Goal: Transaction & Acquisition: Book appointment/travel/reservation

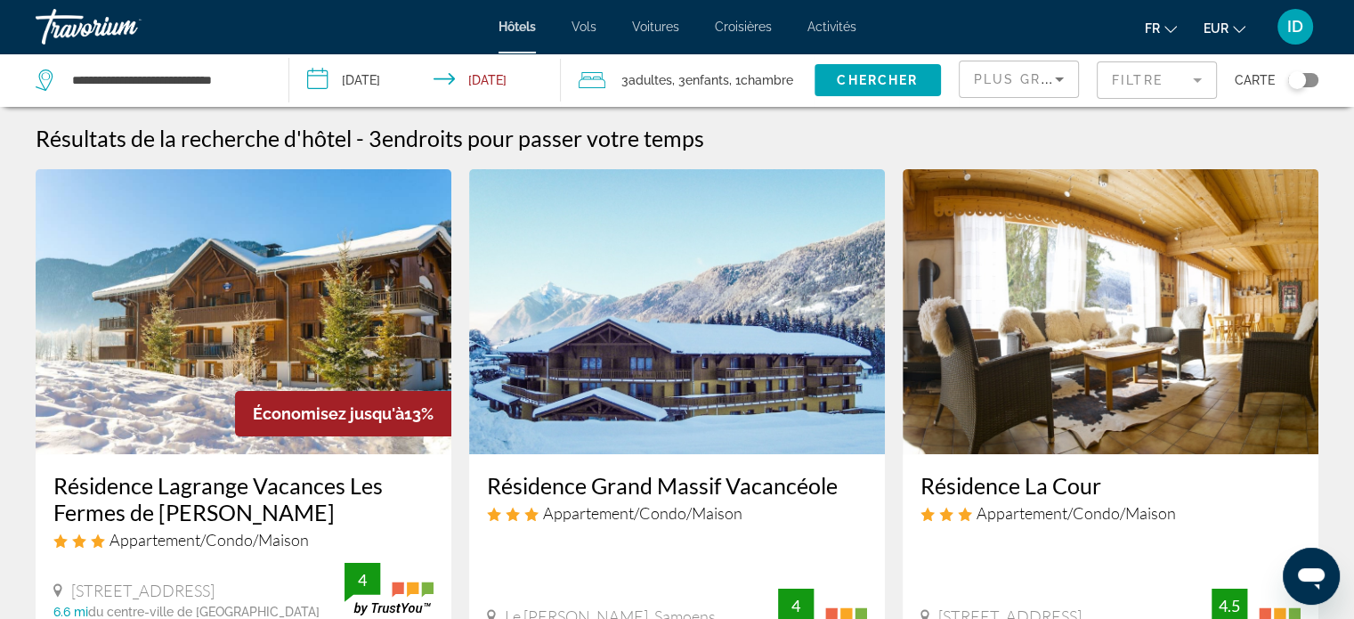
click at [262, 80] on div "**********" at bounding box center [153, 79] width 235 height 53
click at [239, 77] on input "**********" at bounding box center [165, 80] width 191 height 27
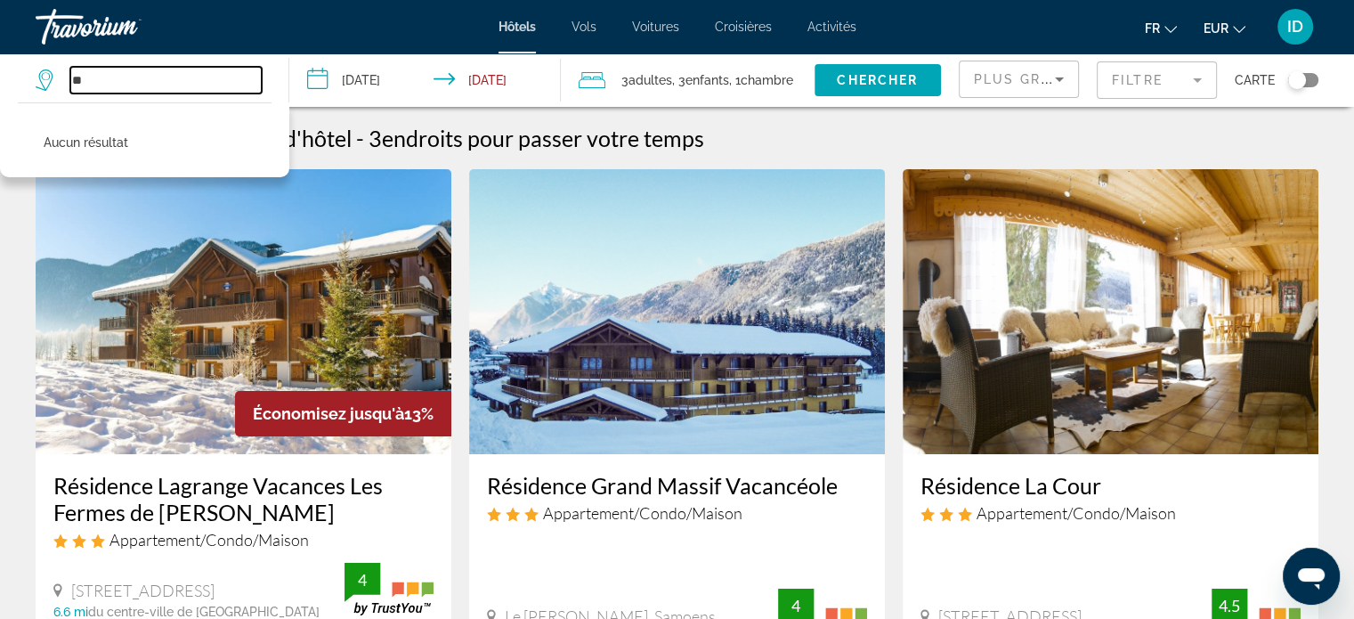
type input "*"
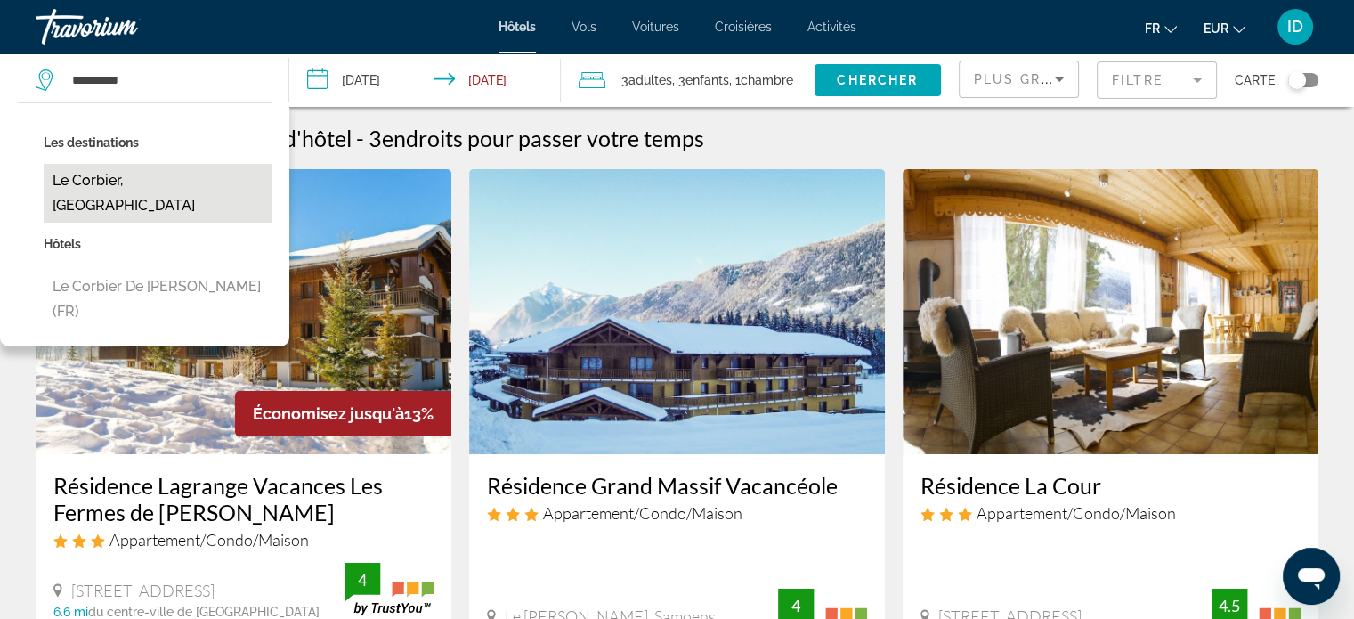
click at [221, 177] on button "Le Corbier, [GEOGRAPHIC_DATA]" at bounding box center [158, 193] width 228 height 59
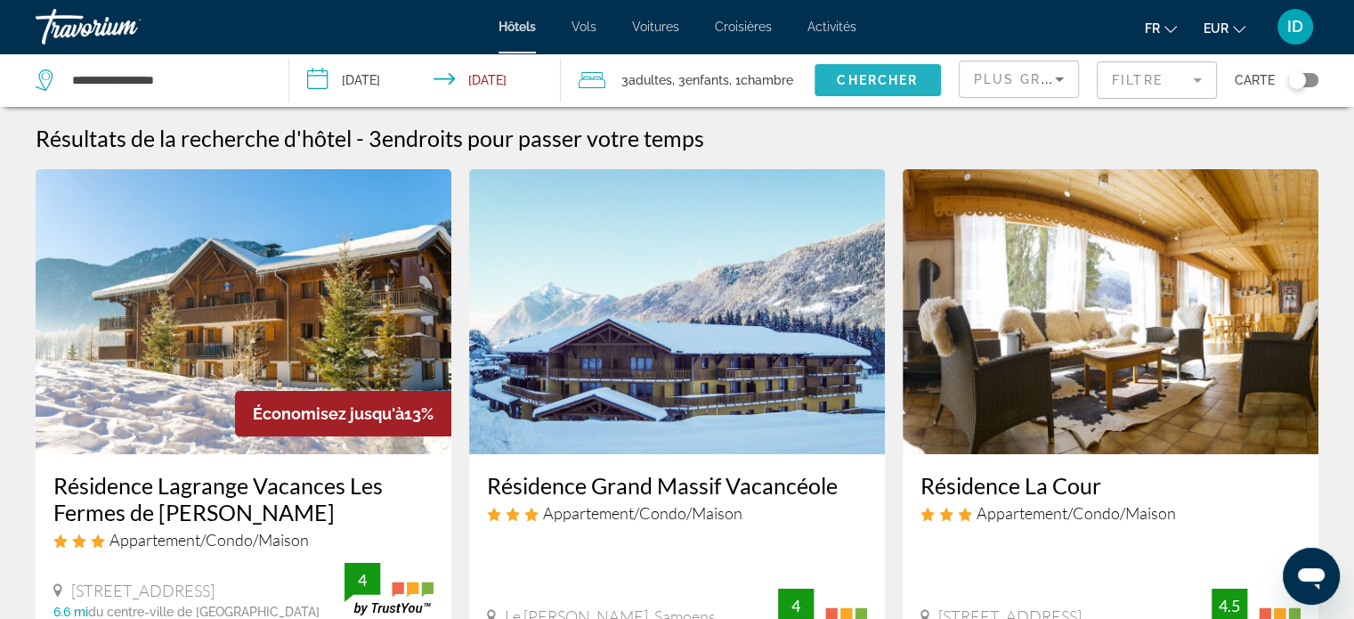
click at [871, 78] on span "Chercher" at bounding box center [877, 80] width 81 height 14
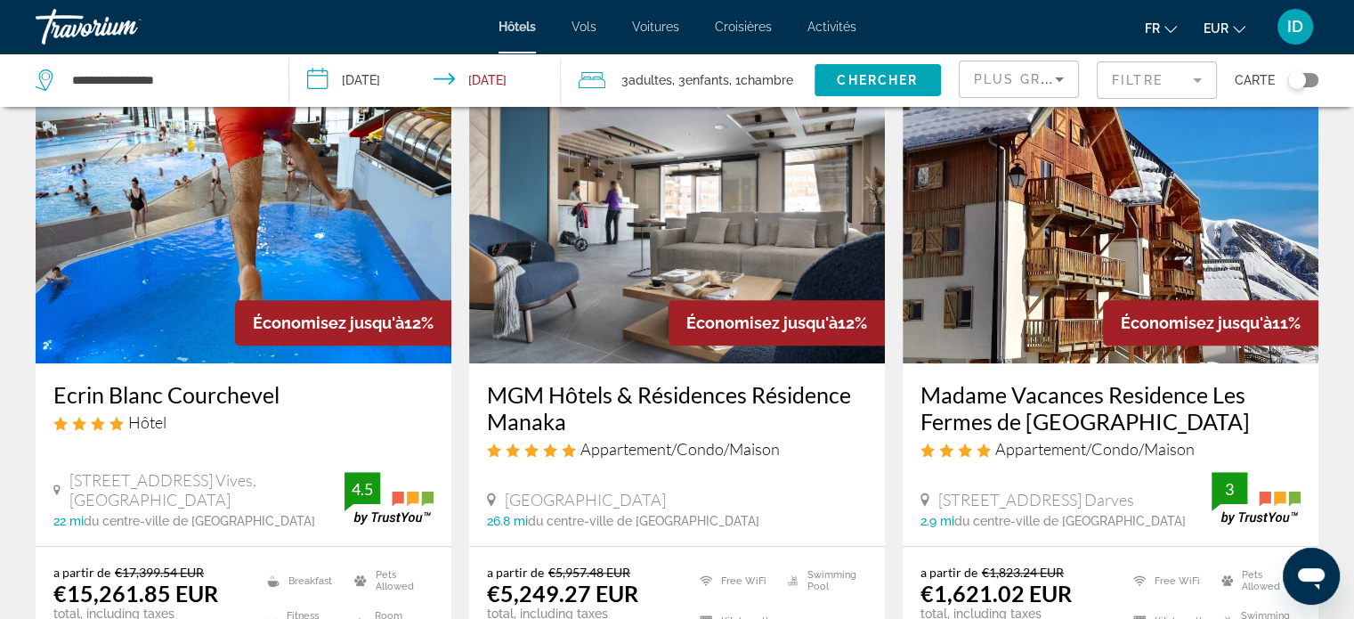
scroll to position [1518, 0]
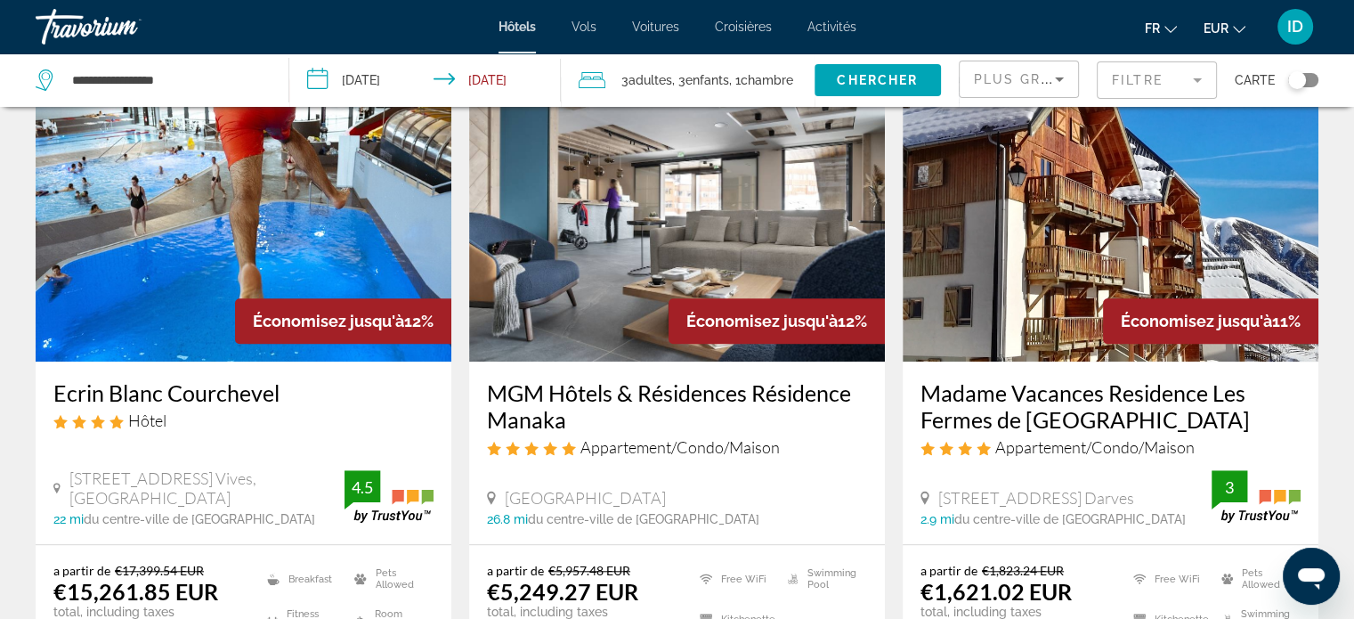
click at [1135, 80] on mat-form-field "Filtre" at bounding box center [1156, 79] width 120 height 37
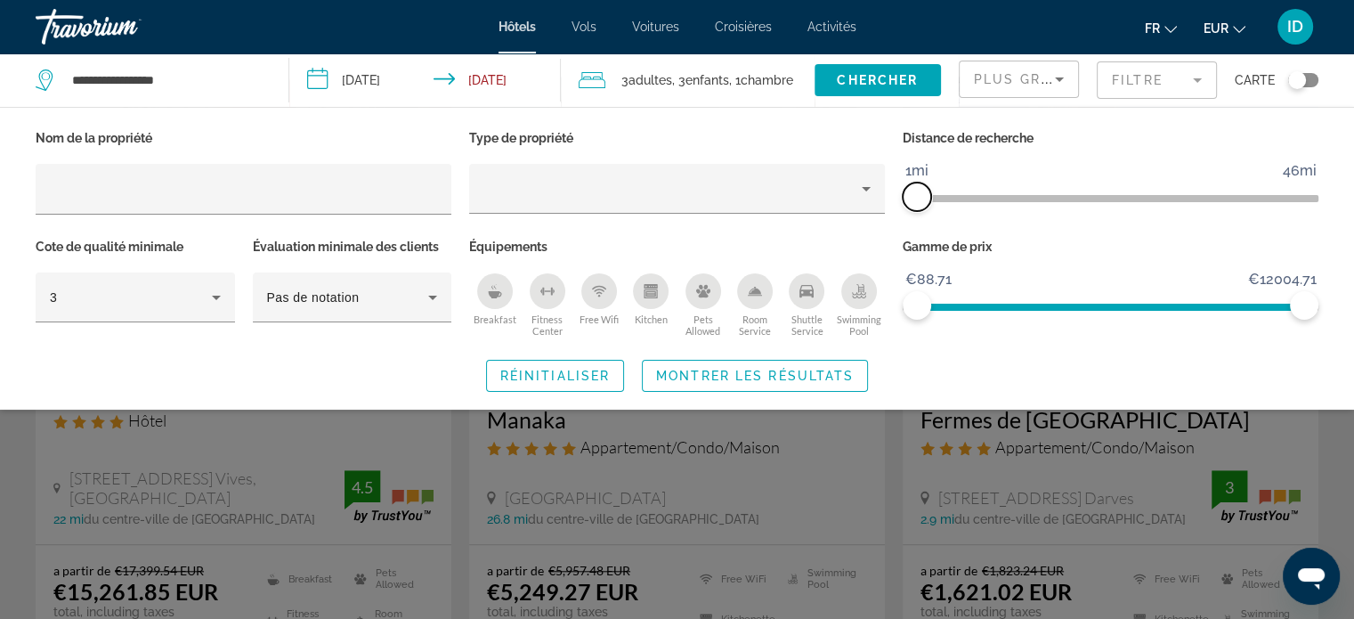
drag, startPoint x: 1165, startPoint y: 193, endPoint x: 904, endPoint y: 223, distance: 262.4
click at [904, 223] on div "Distance de recherche 1mi 46mi 1mi" at bounding box center [1110, 179] width 433 height 109
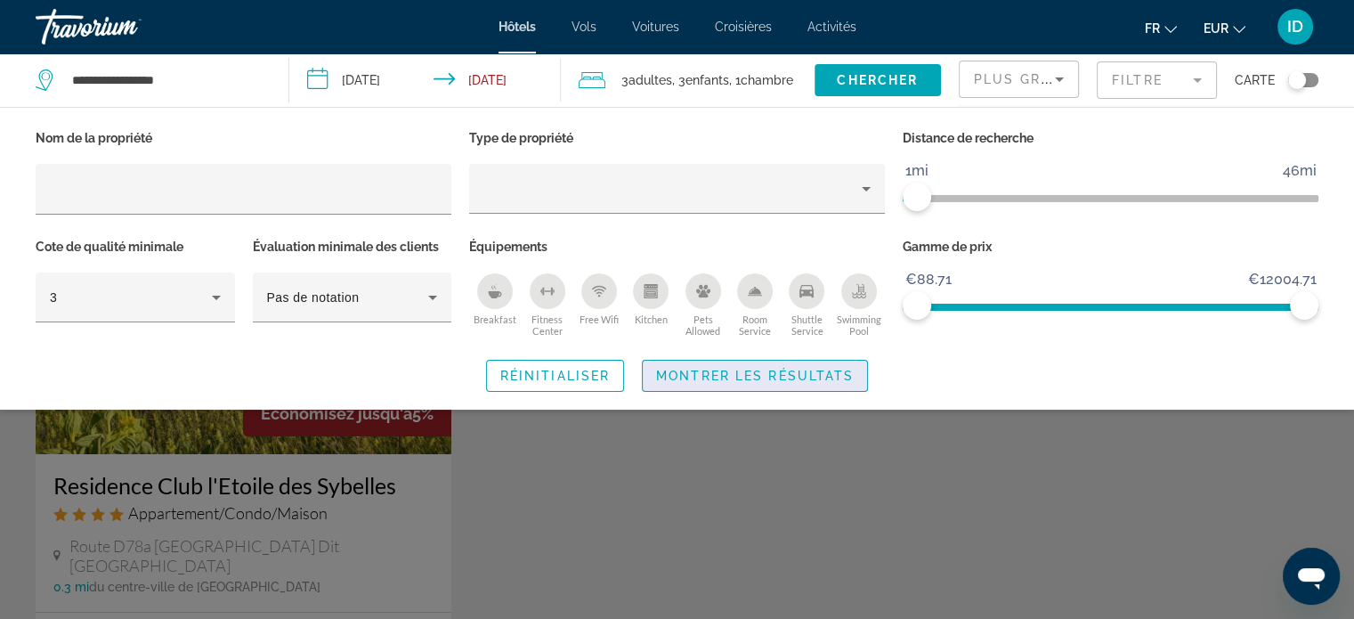
click at [795, 368] on span "Montrer les résultats" at bounding box center [755, 375] width 198 height 14
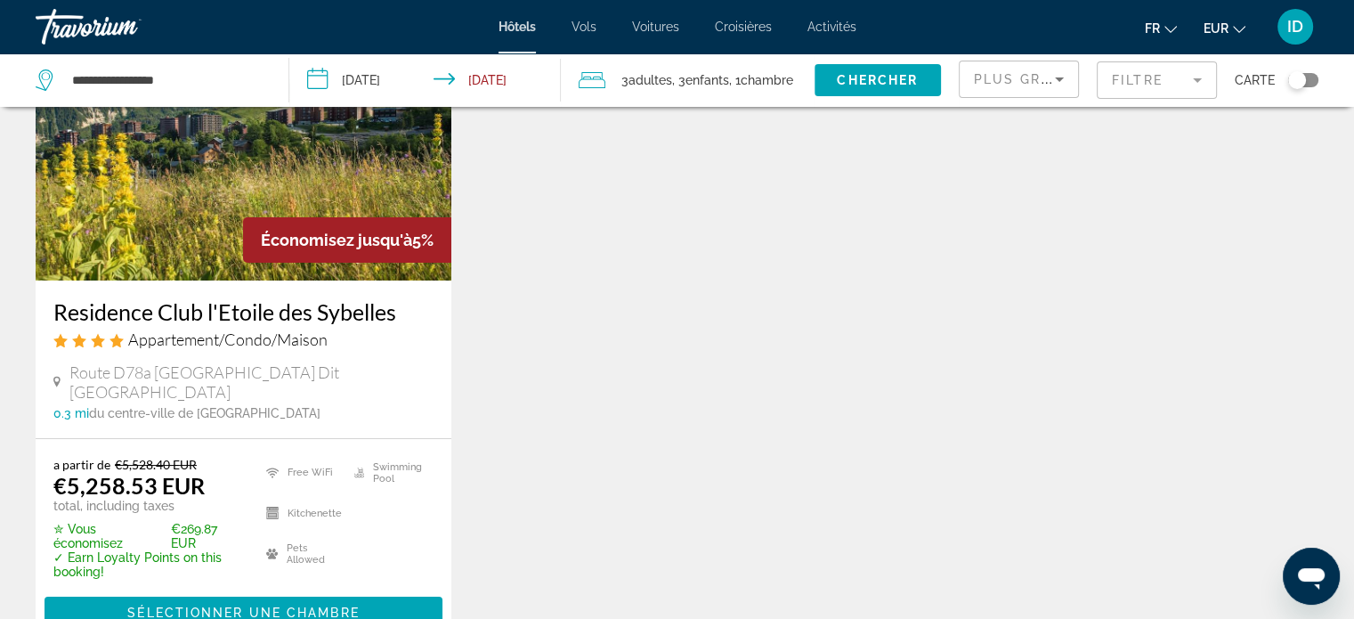
scroll to position [173, 0]
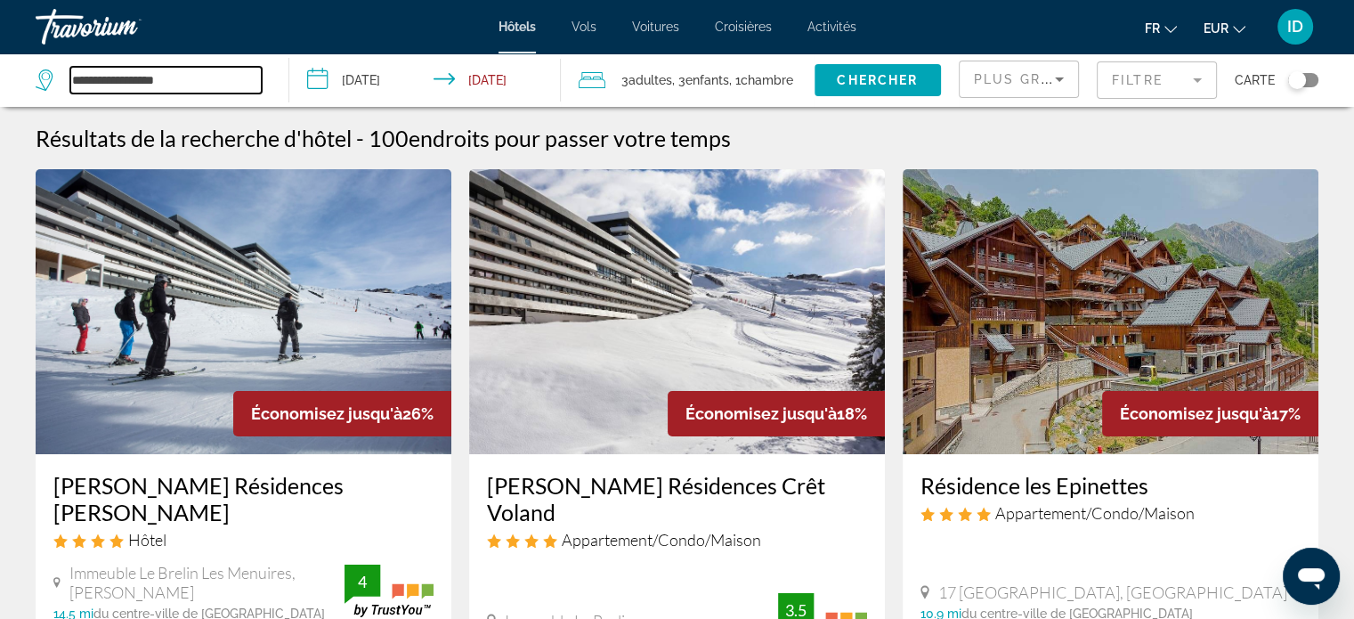
click at [189, 67] on input "**********" at bounding box center [165, 80] width 191 height 27
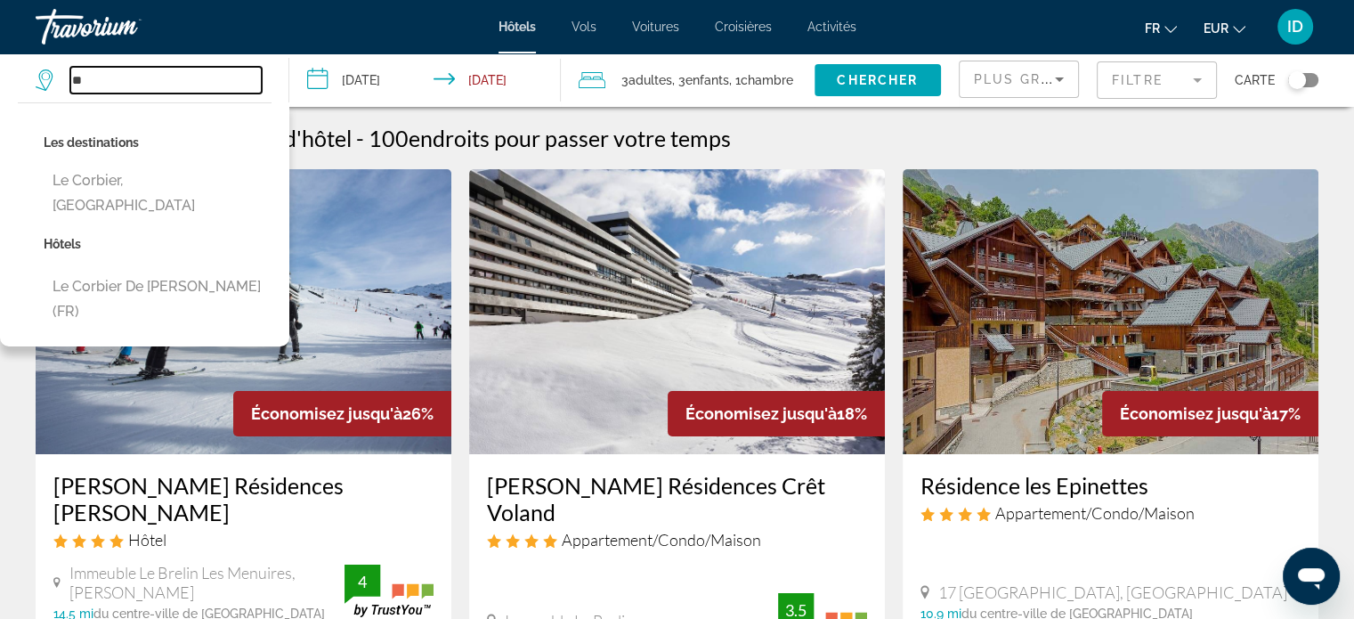
type input "*"
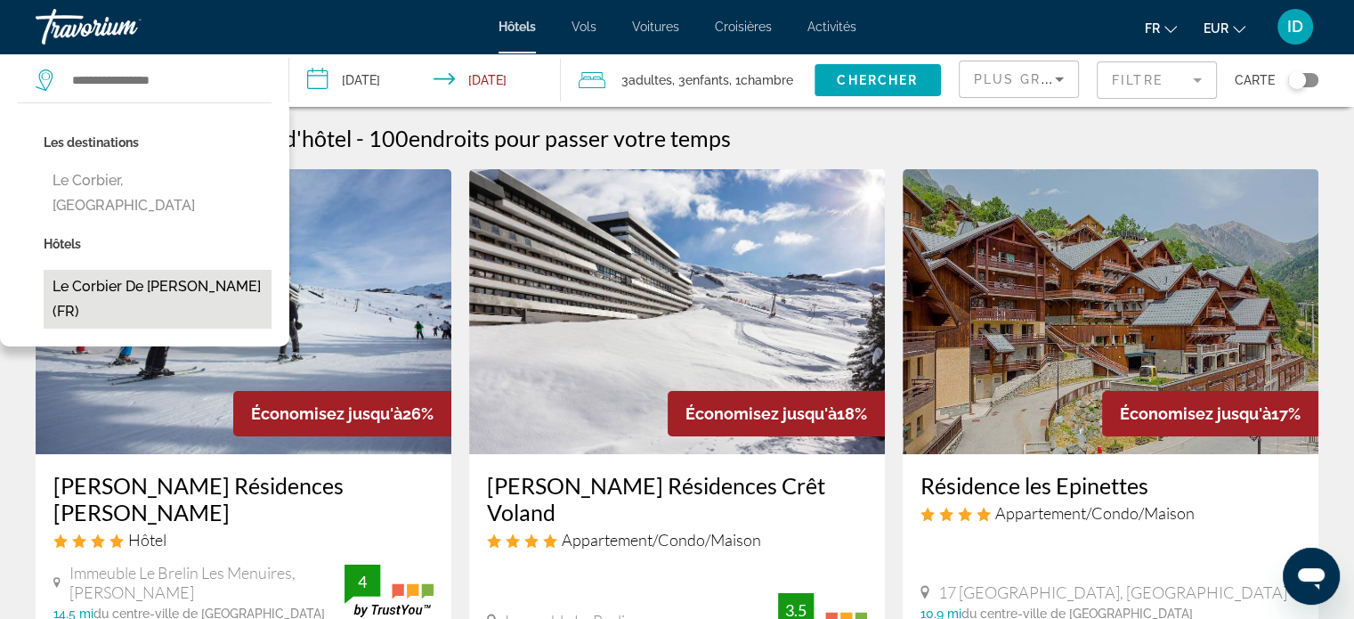
click at [163, 270] on button "Le Corbier de [PERSON_NAME] (FR)" at bounding box center [158, 299] width 228 height 59
type input "**********"
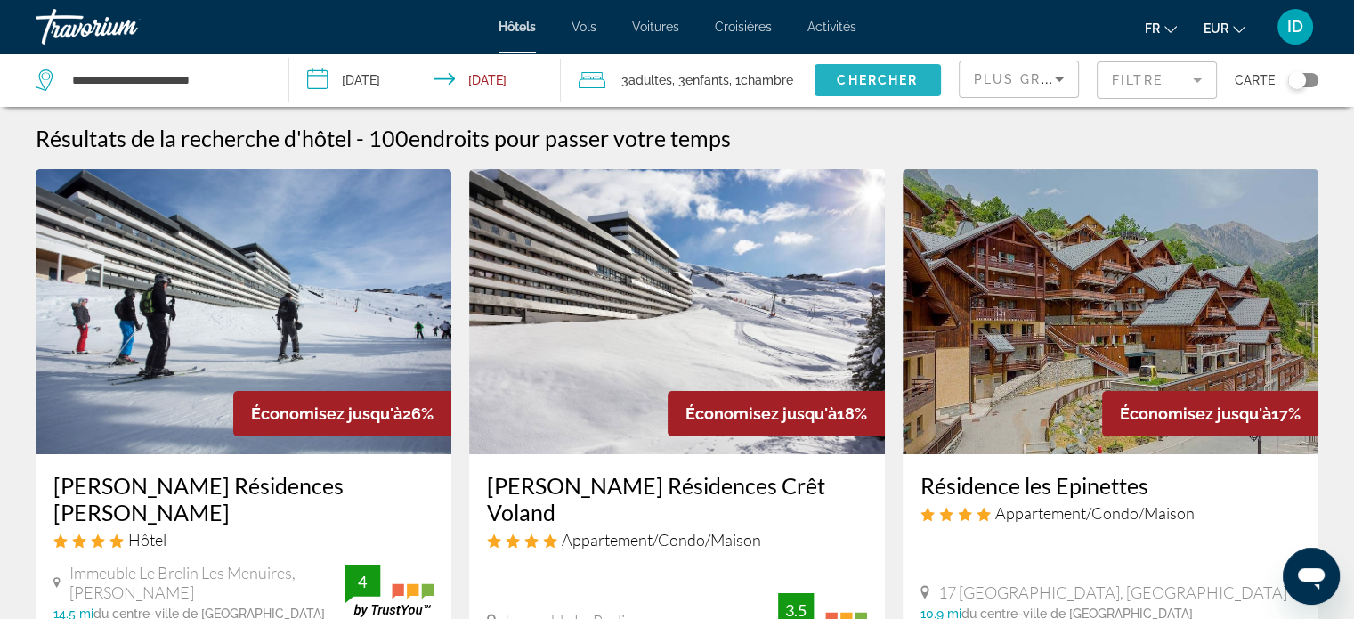
click at [902, 74] on span "Chercher" at bounding box center [877, 80] width 81 height 14
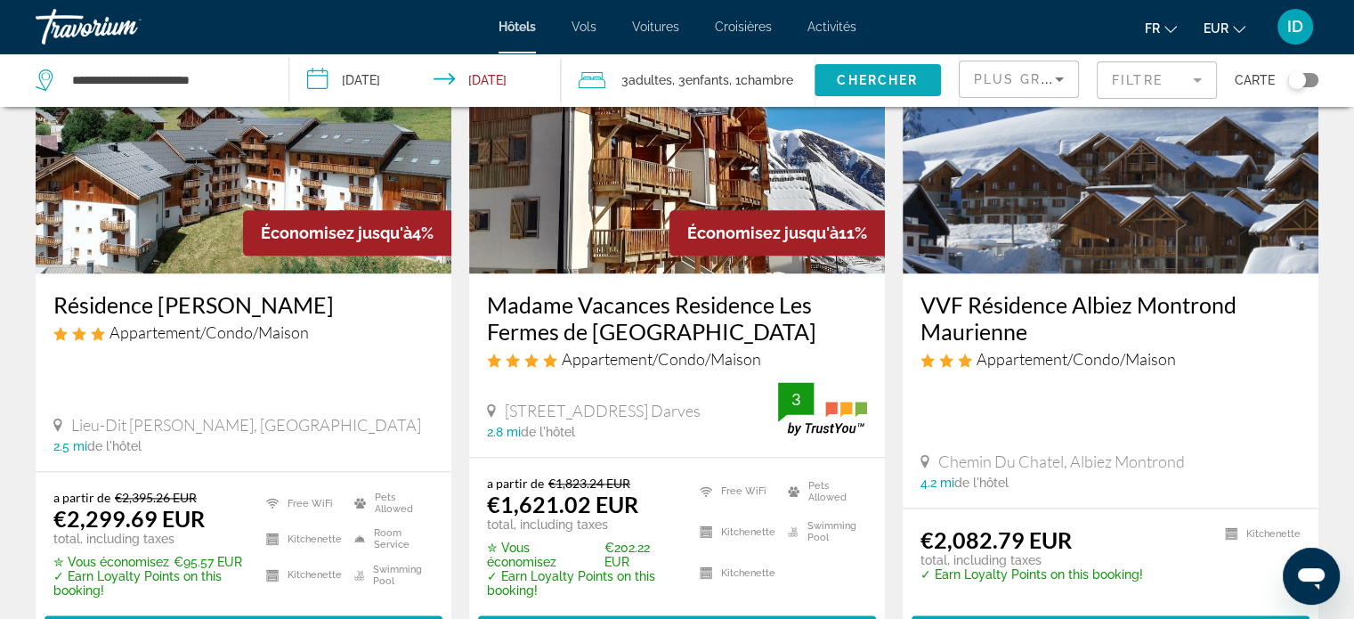
scroll to position [2282, 0]
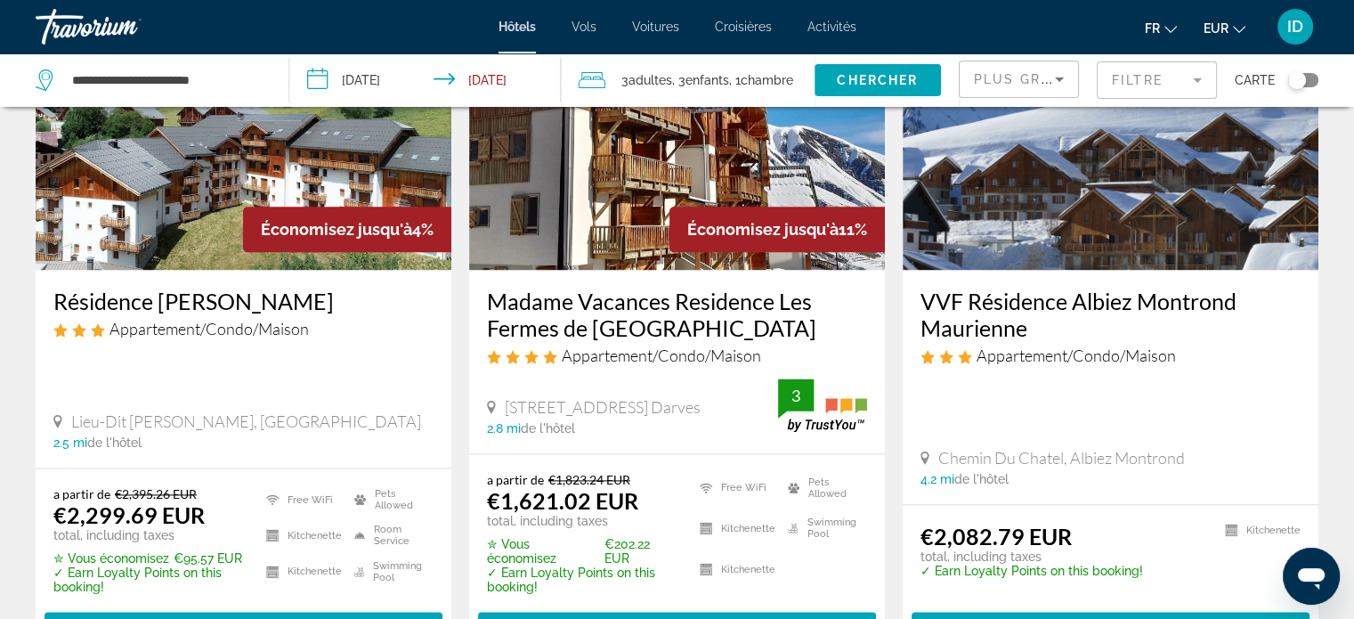
click at [1132, 77] on mat-form-field "Filtre" at bounding box center [1156, 79] width 120 height 37
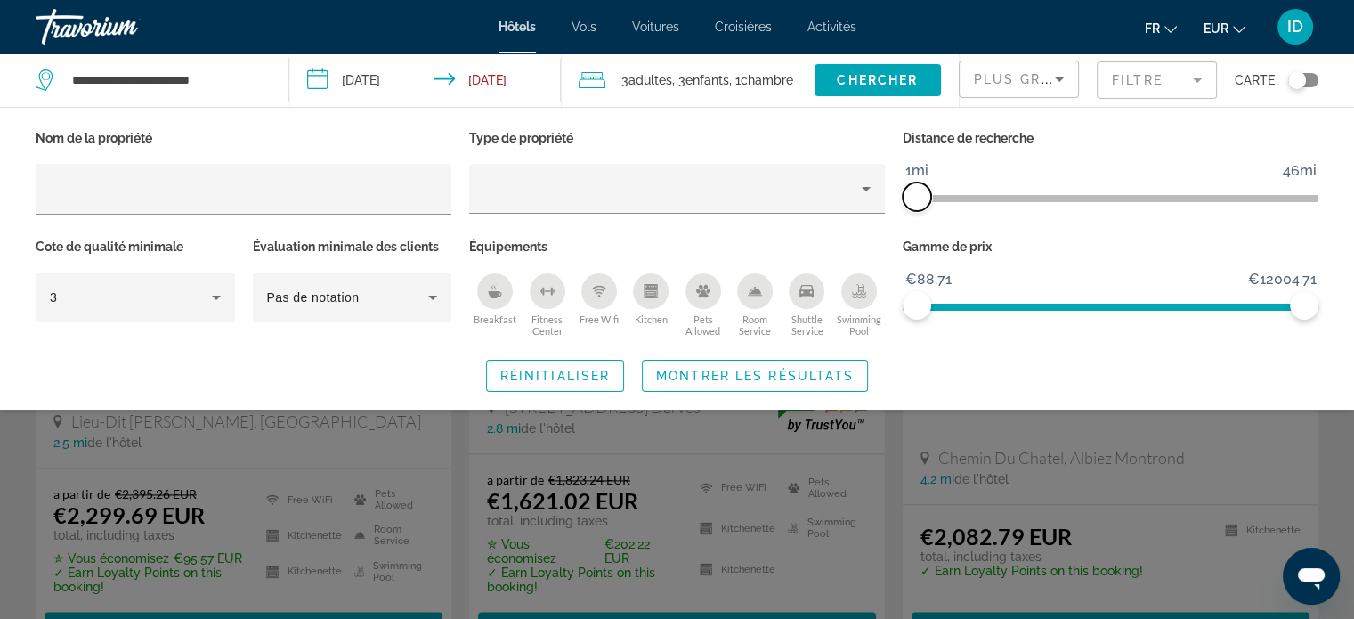
drag, startPoint x: 1157, startPoint y: 193, endPoint x: 918, endPoint y: 233, distance: 241.9
click at [918, 233] on div "Nom de la propriété Type de propriété Distance de recherche 1mi 46mi 1mi Cote d…" at bounding box center [677, 233] width 1300 height 216
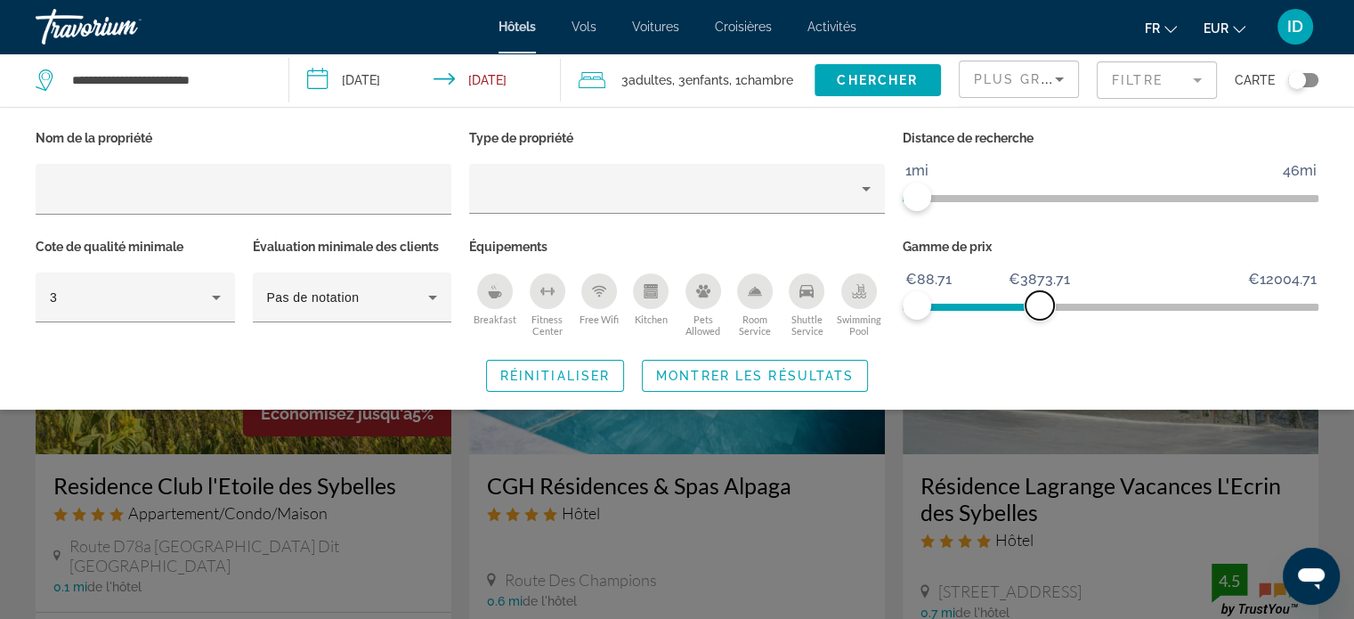
drag, startPoint x: 1305, startPoint y: 304, endPoint x: 1040, endPoint y: 330, distance: 266.5
click at [1040, 330] on div "Gamme de prix €88.71 €12004.71 €88.71 €3873.71" at bounding box center [1110, 288] width 433 height 108
click at [819, 381] on span "Search widget" at bounding box center [755, 375] width 224 height 43
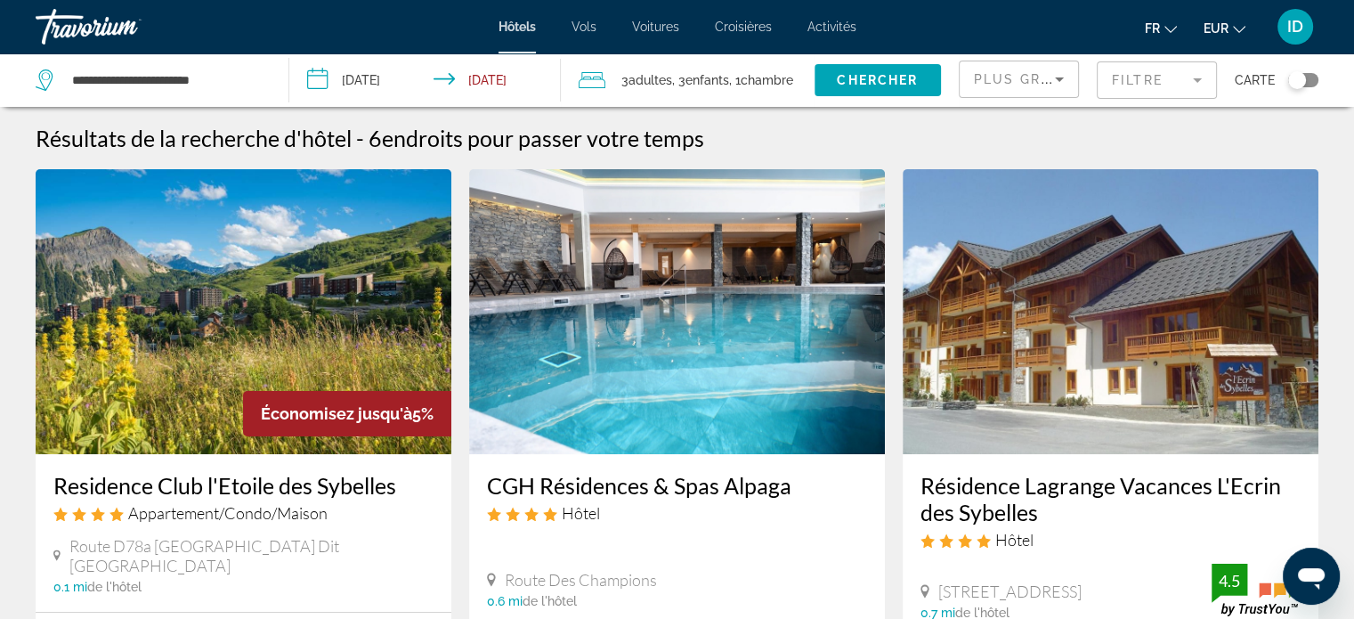
click at [829, 362] on img "Main content" at bounding box center [677, 311] width 416 height 285
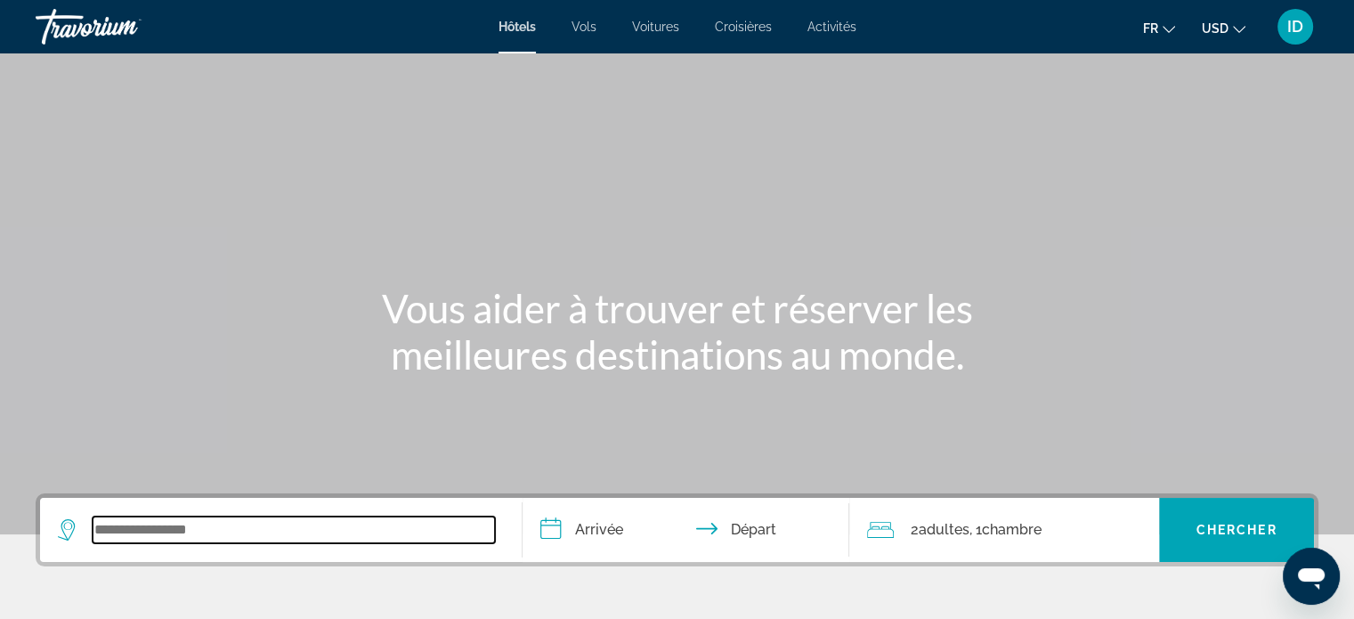
click at [239, 538] on input "Search widget" at bounding box center [294, 529] width 402 height 27
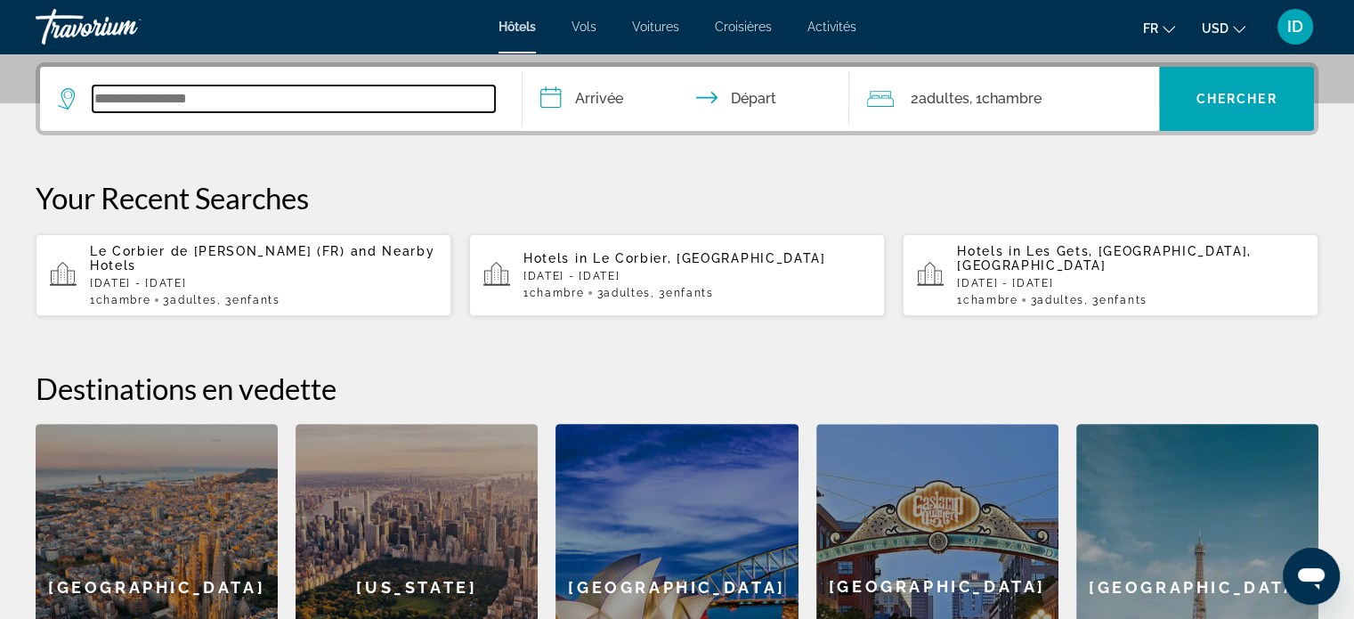
scroll to position [434, 0]
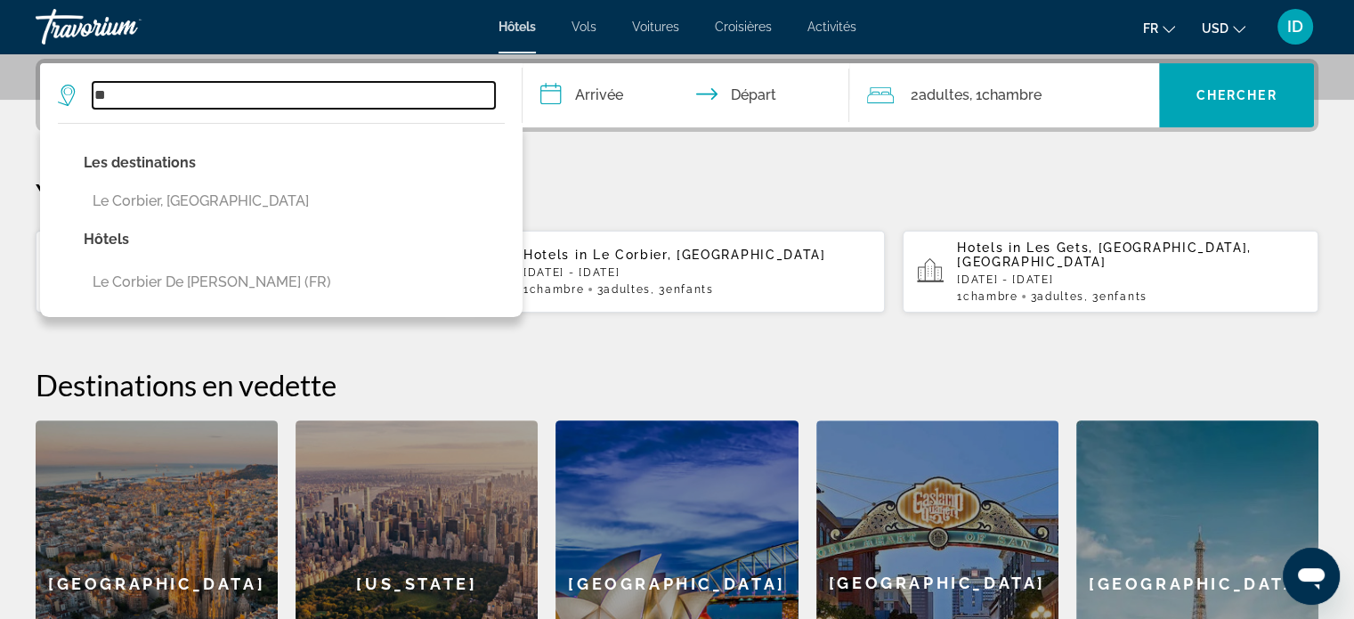
type input "*"
